Goal: Navigation & Orientation: Find specific page/section

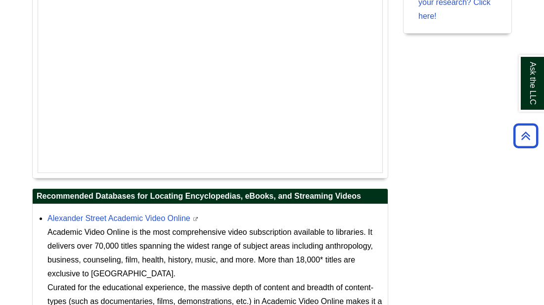
scroll to position [758, 0]
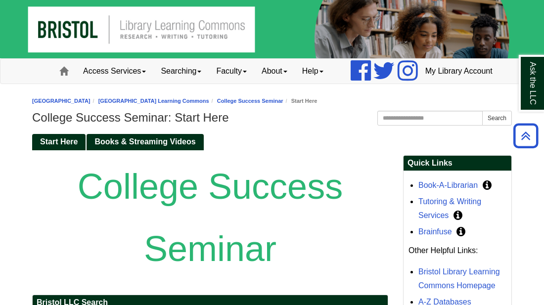
scroll to position [198, 0]
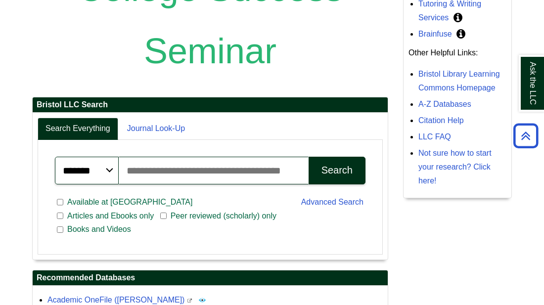
scroll to position [198, 0]
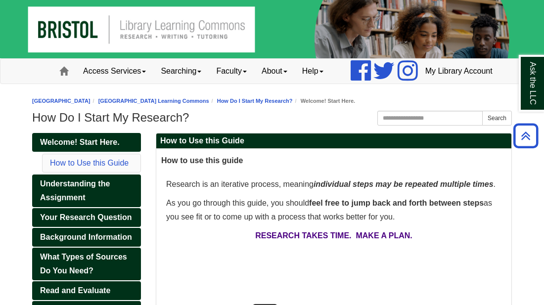
scroll to position [396, 0]
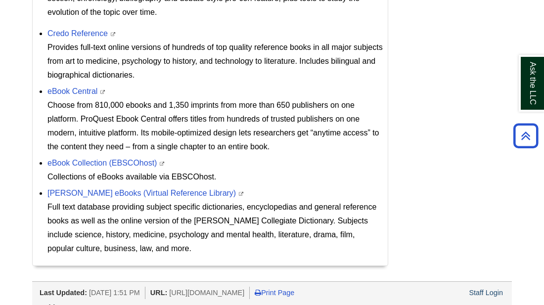
scroll to position [758, 0]
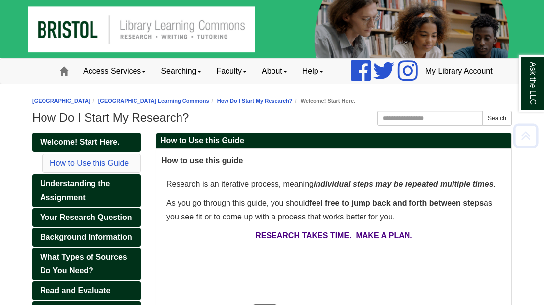
scroll to position [317, 0]
